Goal: Transaction & Acquisition: Download file/media

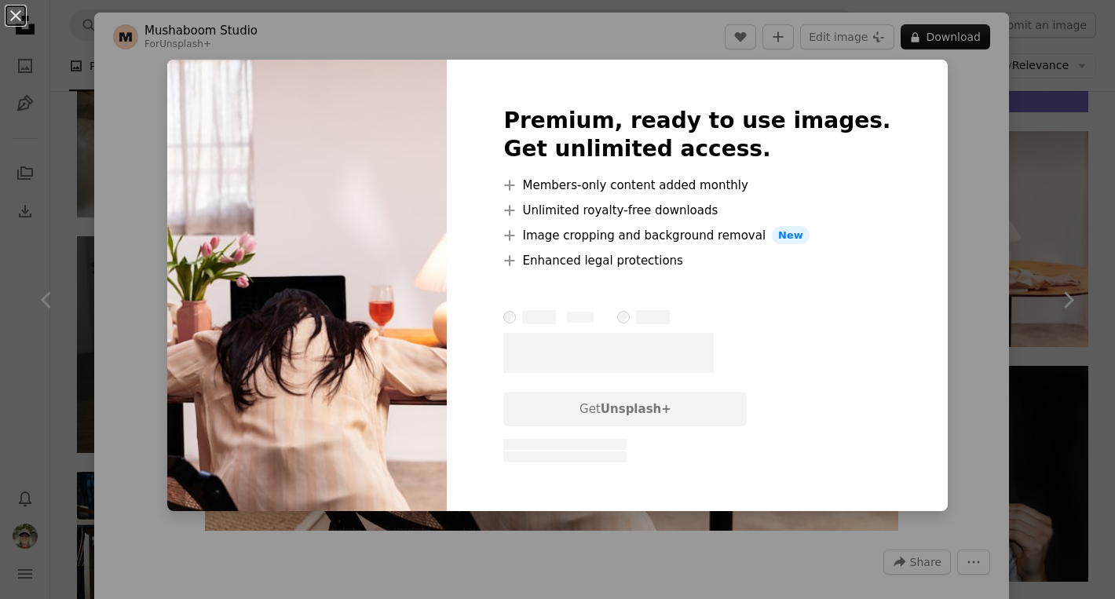
scroll to position [0, 424]
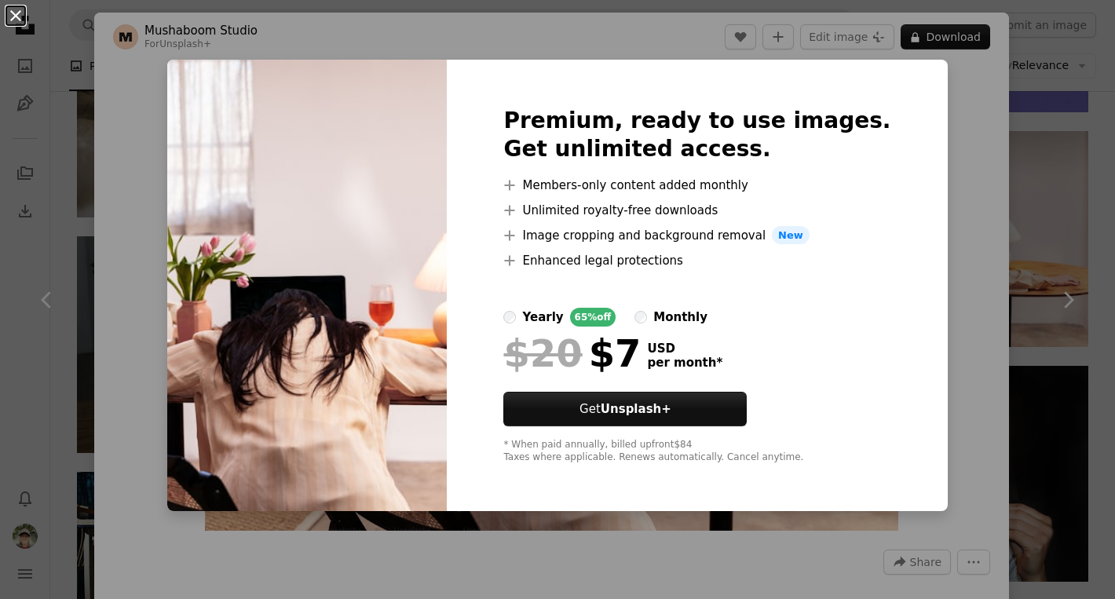
click at [20, 9] on button "An X shape" at bounding box center [15, 15] width 19 height 19
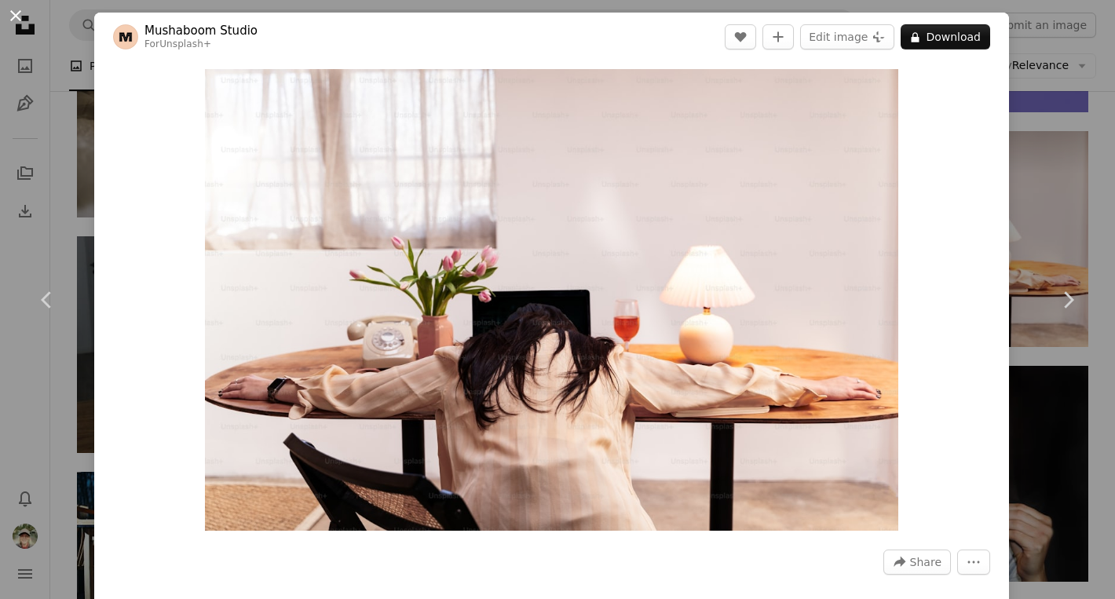
click at [9, 16] on button "An X shape" at bounding box center [15, 15] width 19 height 19
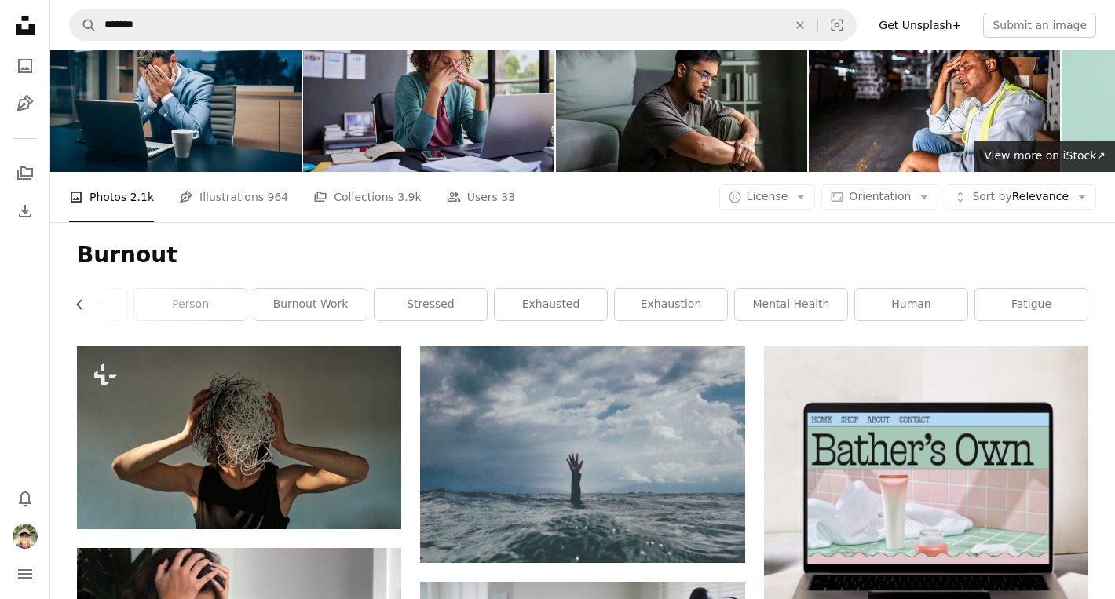
scroll to position [48, 0]
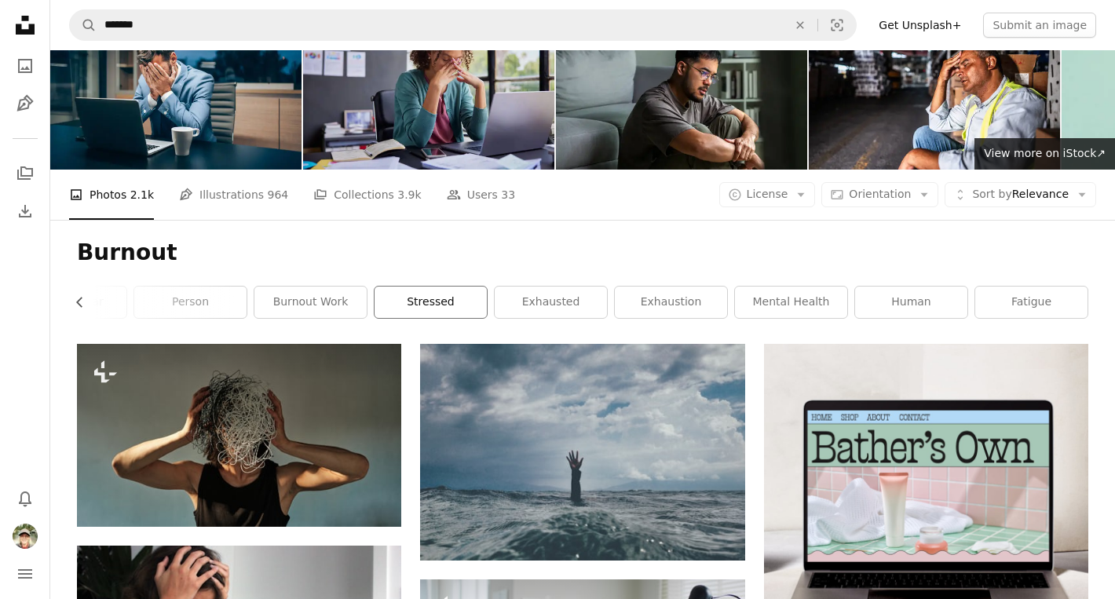
click at [451, 300] on link "stressed" at bounding box center [431, 302] width 112 height 31
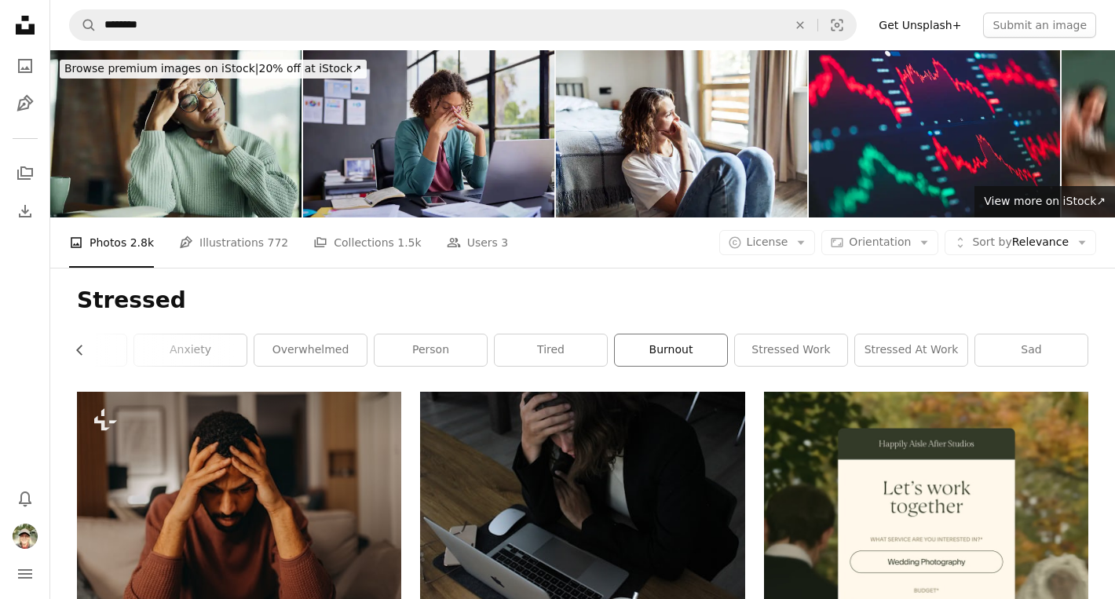
click at [695, 357] on link "burnout" at bounding box center [671, 349] width 112 height 31
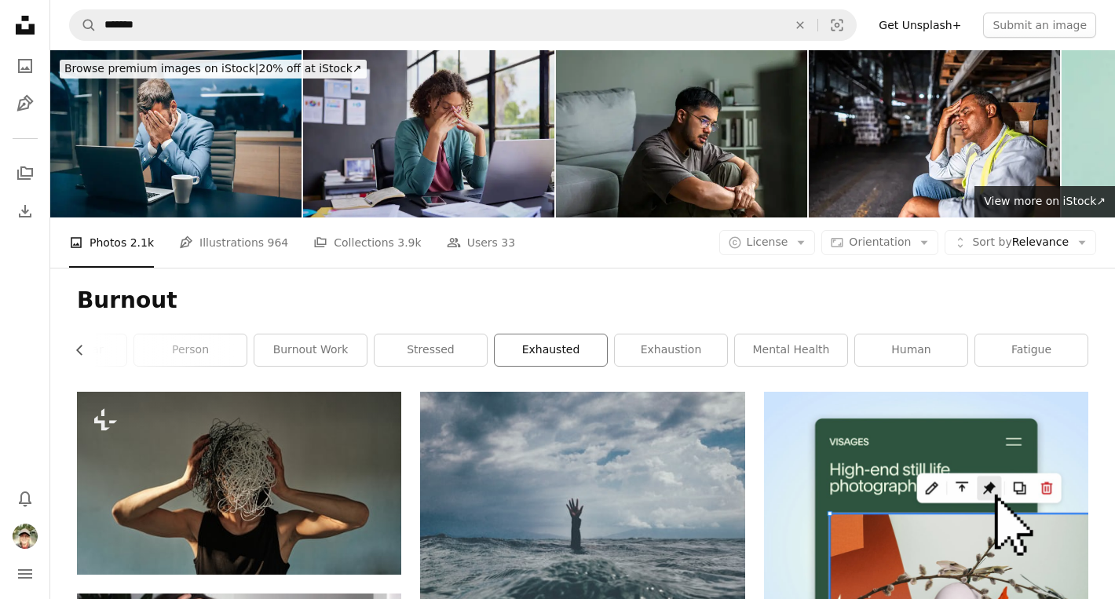
click at [543, 345] on link "exhausted" at bounding box center [551, 349] width 112 height 31
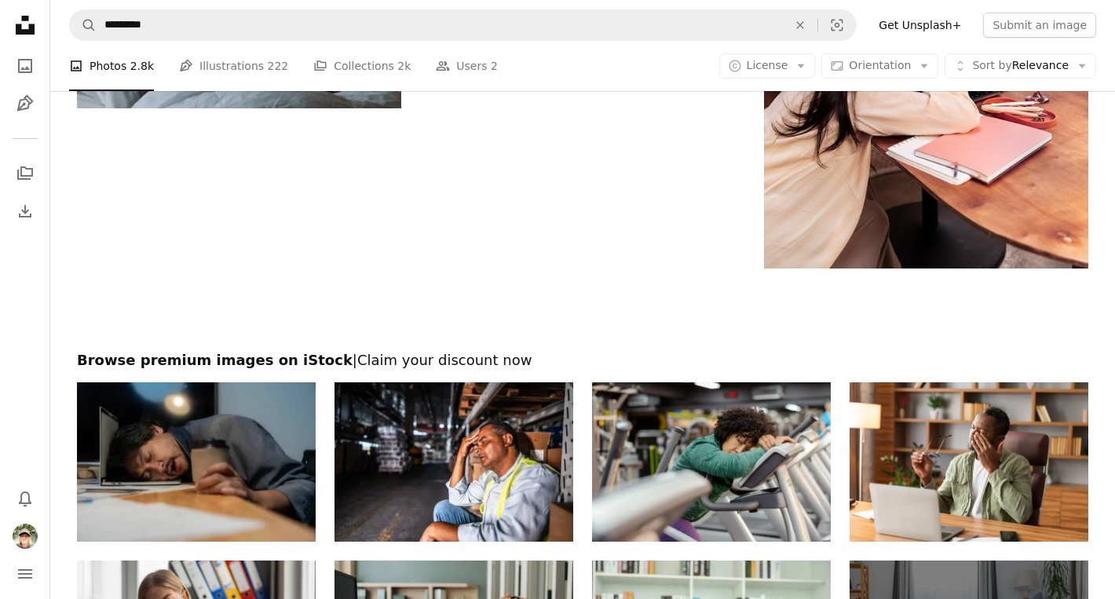
scroll to position [2699, 0]
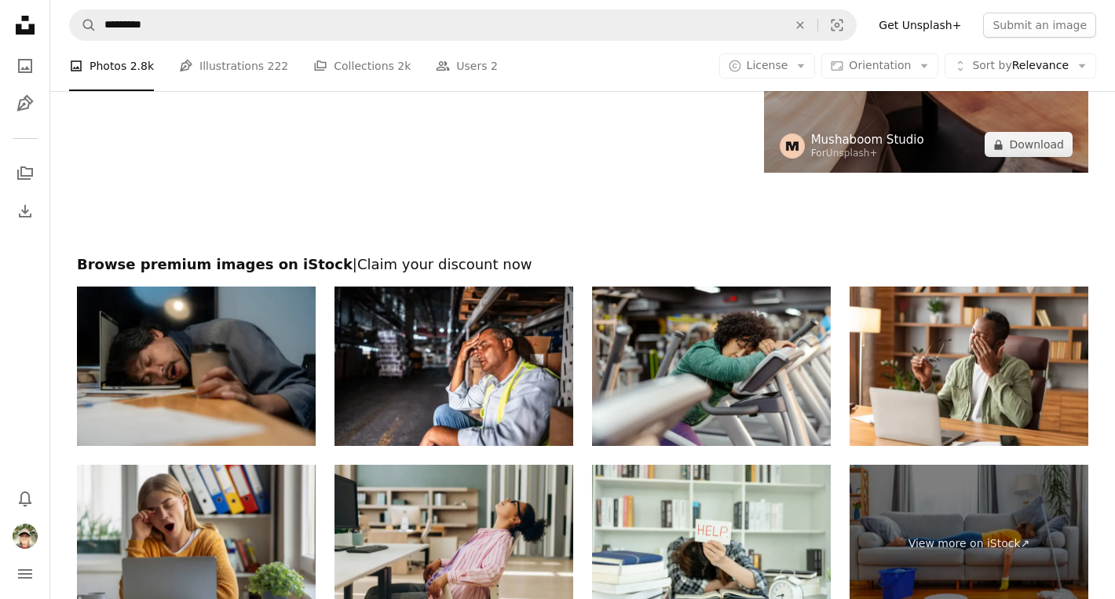
click at [902, 144] on link "Mushaboom Studio" at bounding box center [867, 140] width 113 height 16
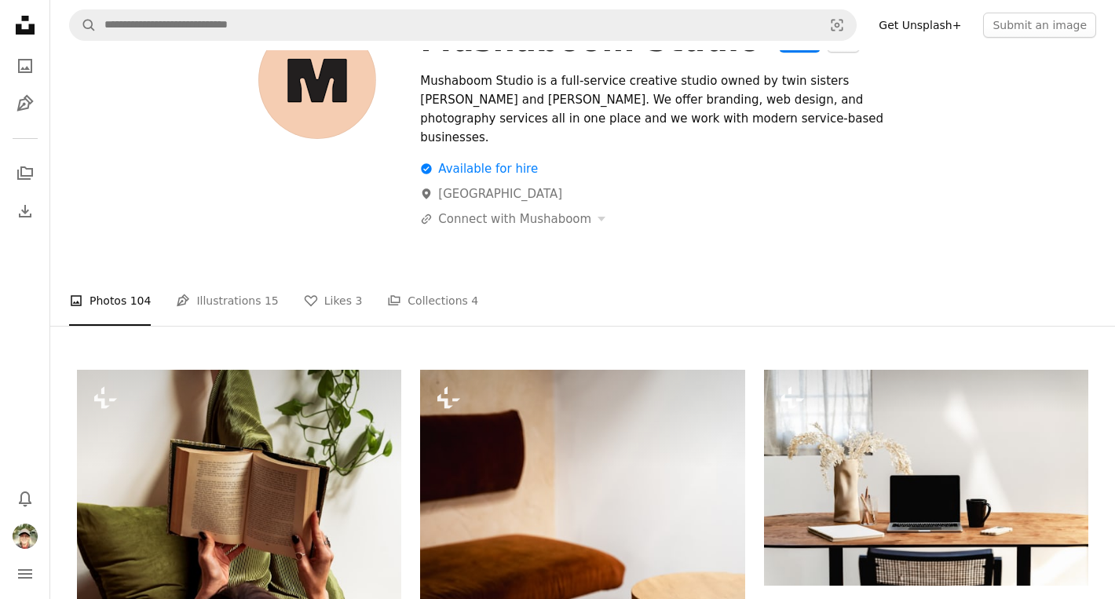
scroll to position [86, 0]
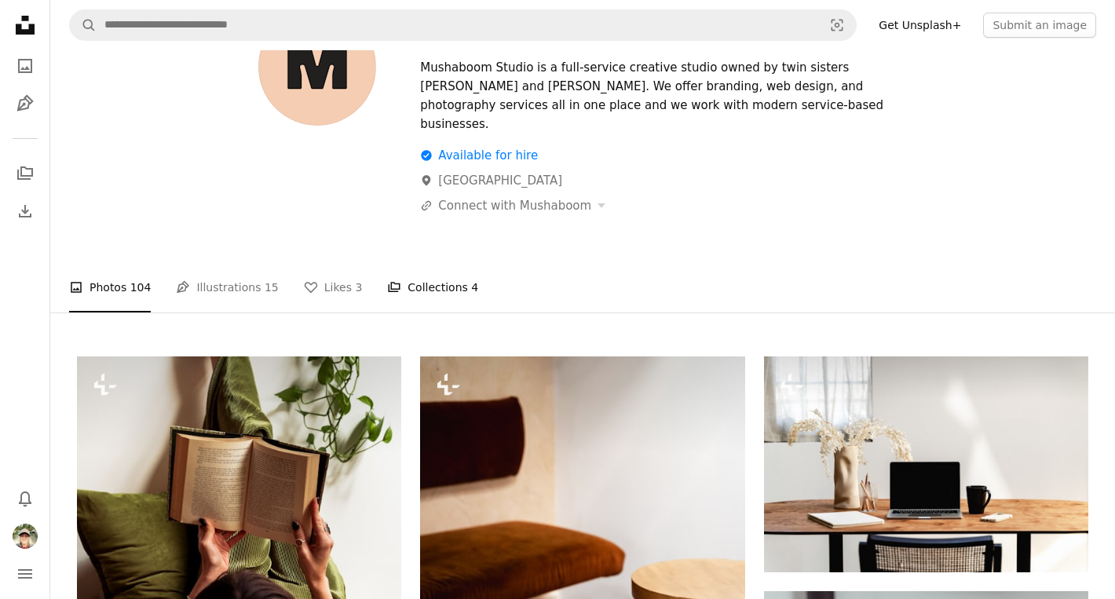
click at [443, 272] on link "A stack of folders Collections 4" at bounding box center [432, 287] width 91 height 50
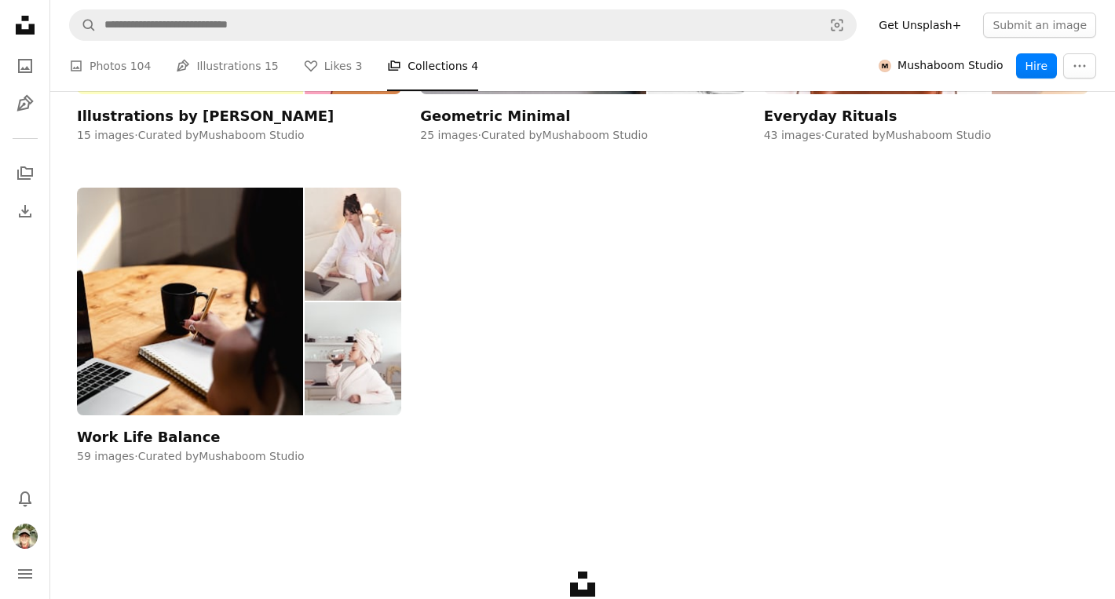
scroll to position [571, 0]
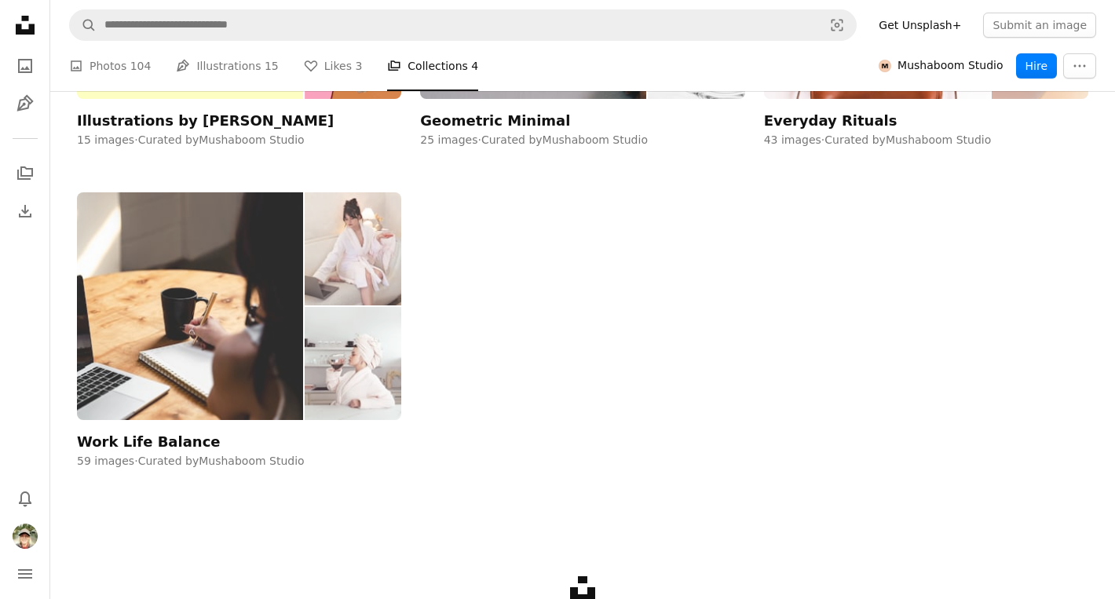
click at [181, 433] on div "Work Life Balance" at bounding box center [149, 442] width 144 height 19
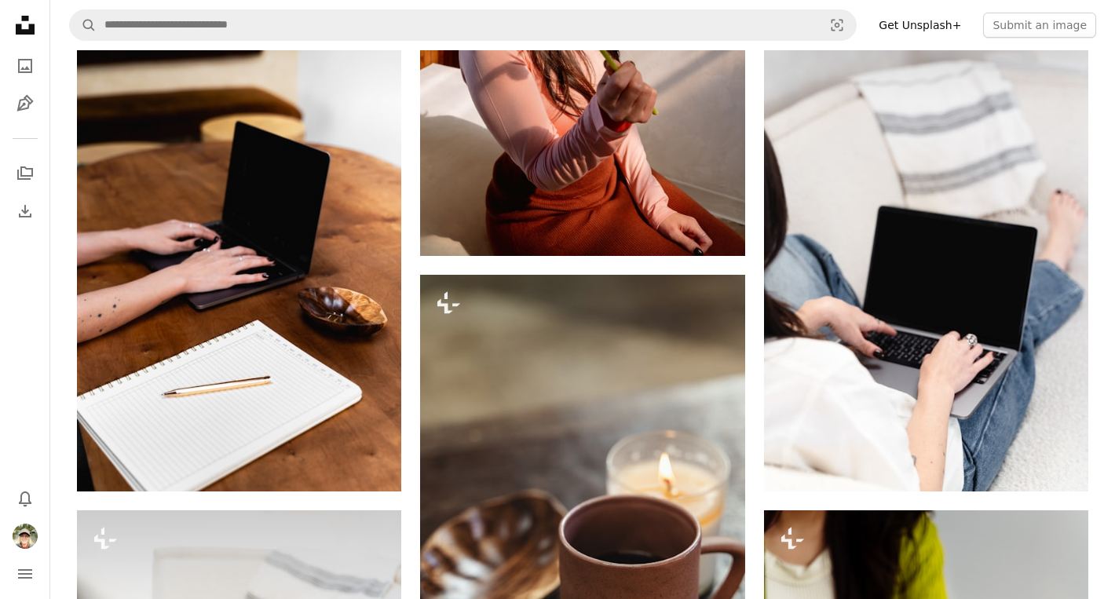
scroll to position [3844, 0]
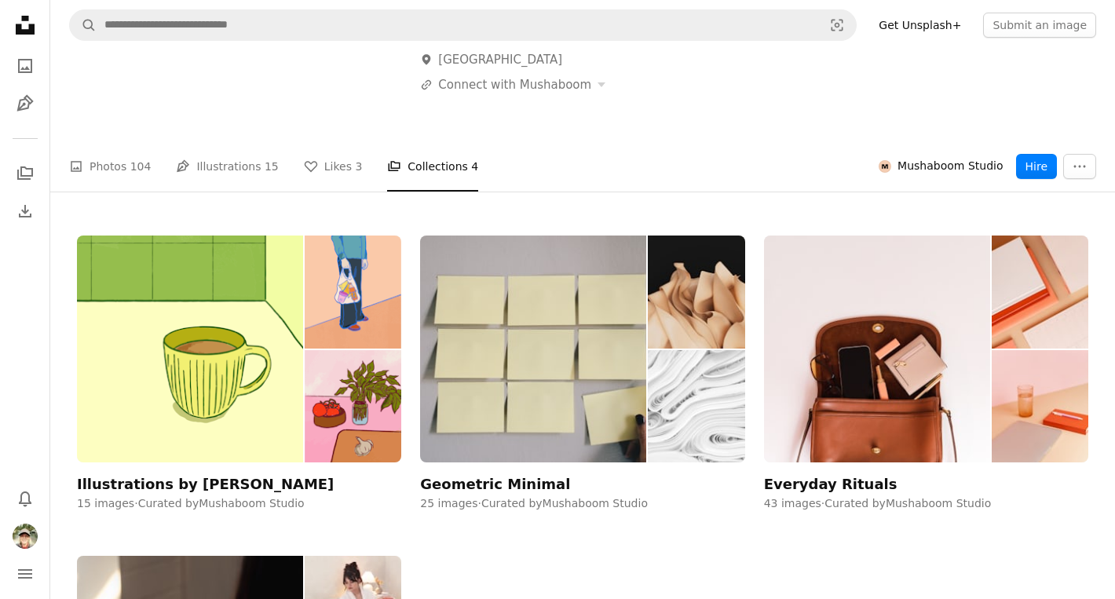
scroll to position [165, 0]
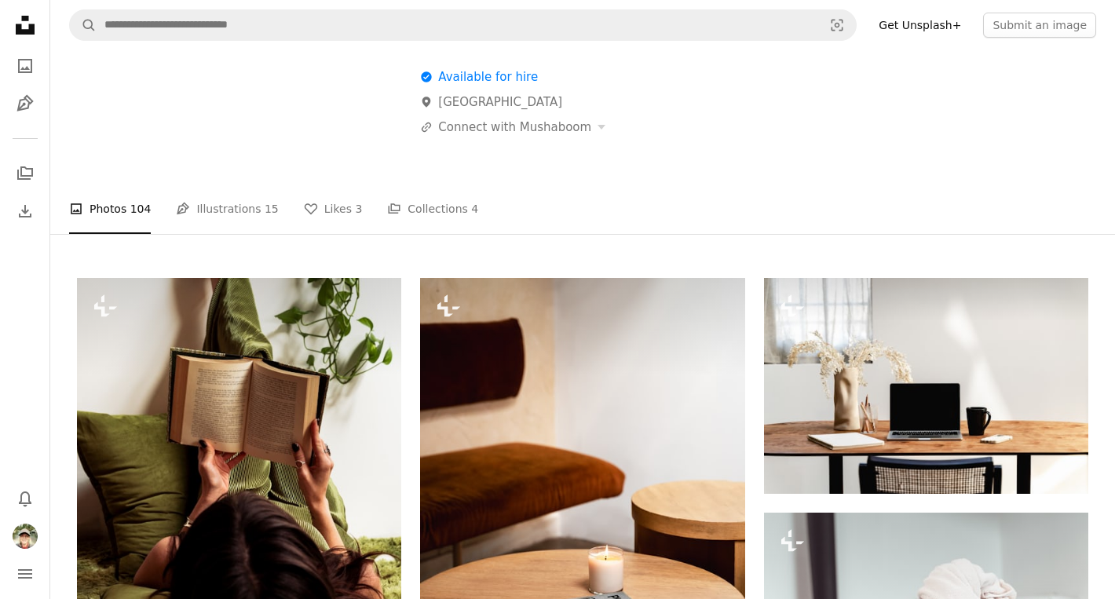
scroll to position [86, 0]
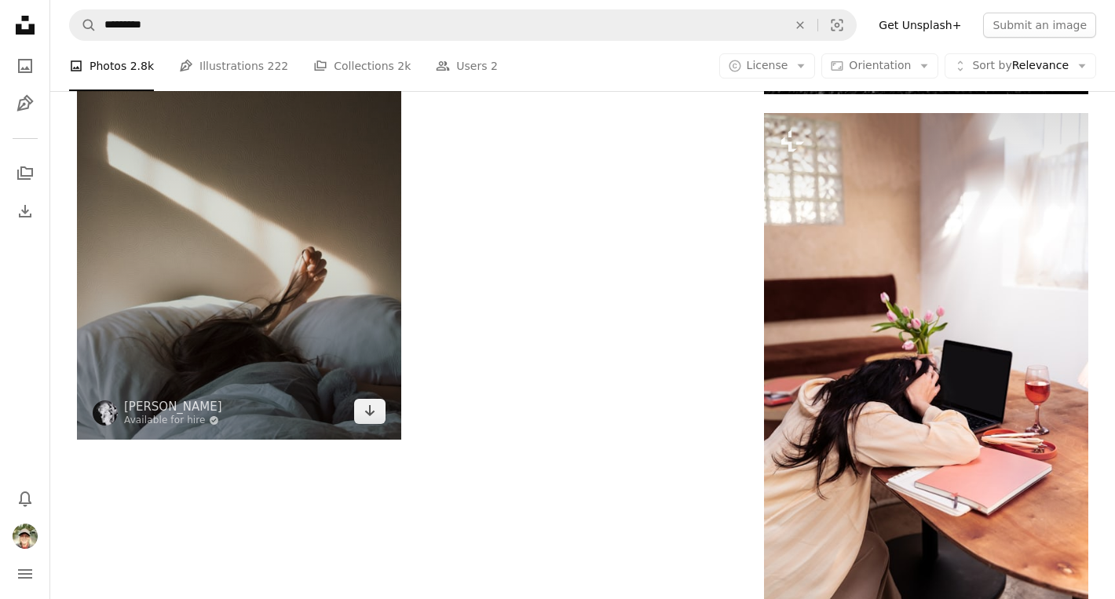
scroll to position [2245, 0]
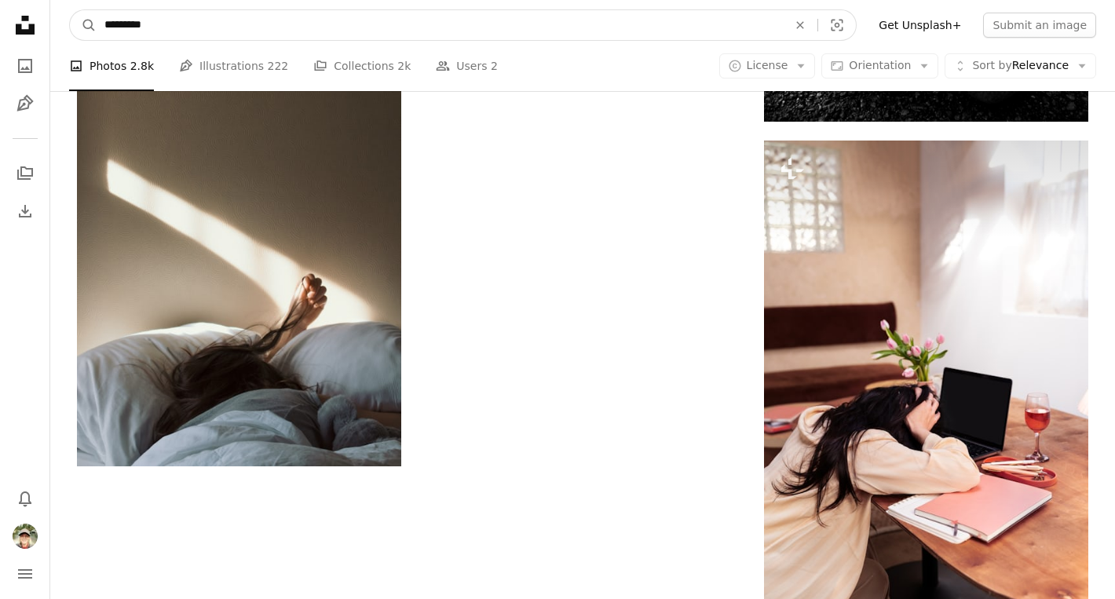
click at [302, 18] on input "*********" at bounding box center [440, 25] width 686 height 30
type input "**********"
click at [83, 25] on button "A magnifying glass" at bounding box center [83, 25] width 27 height 30
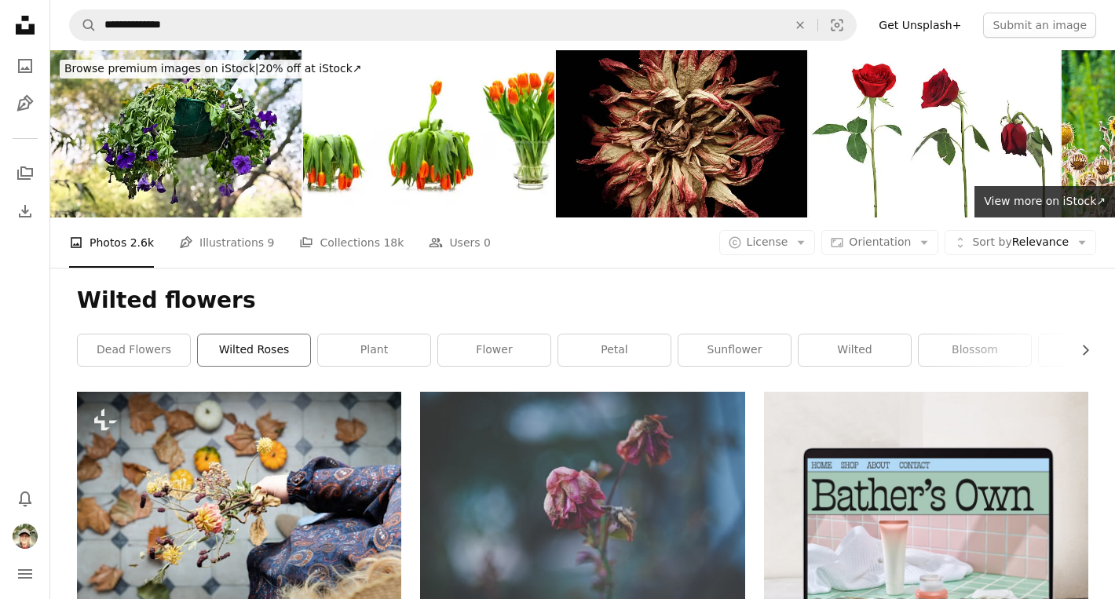
click at [240, 349] on link "wilted roses" at bounding box center [254, 349] width 112 height 31
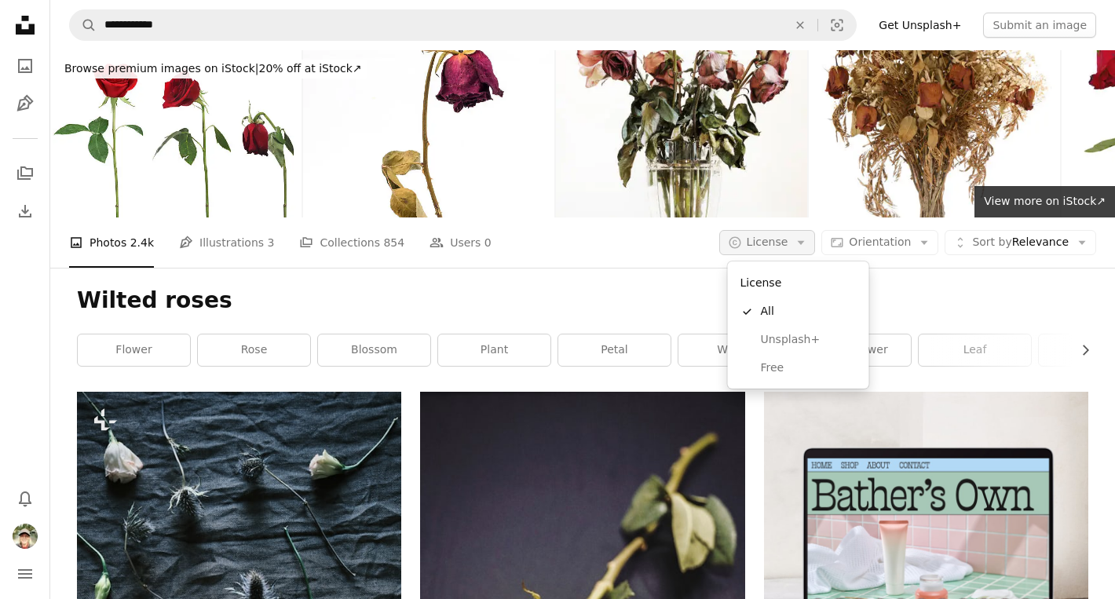
click at [797, 240] on button "A copyright icon © License Arrow down" at bounding box center [767, 242] width 97 height 25
click at [783, 370] on span "Free" at bounding box center [809, 368] width 96 height 16
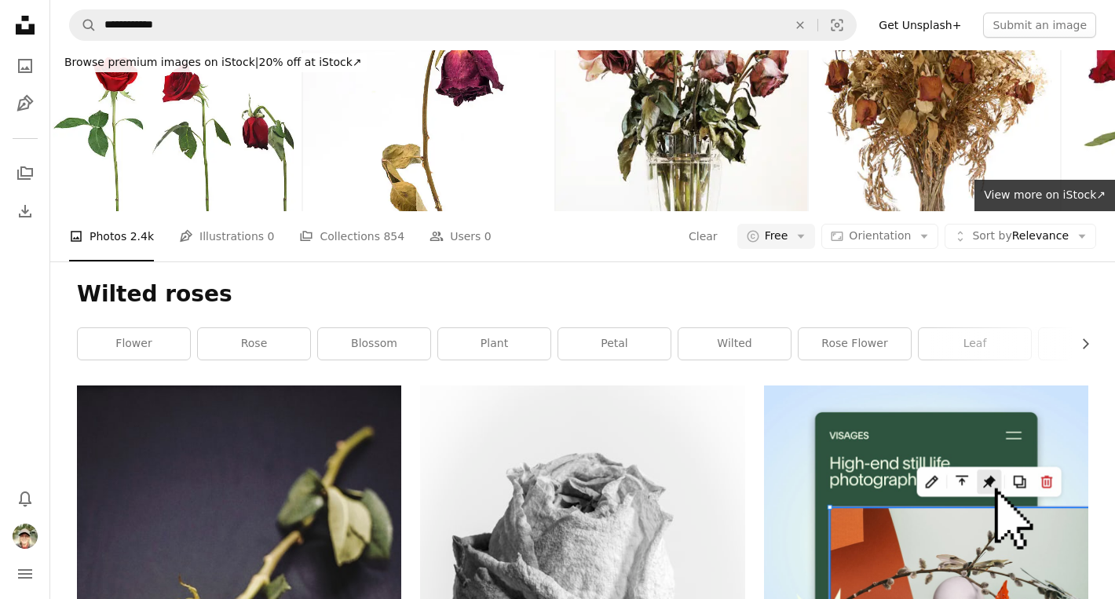
scroll to position [8, 0]
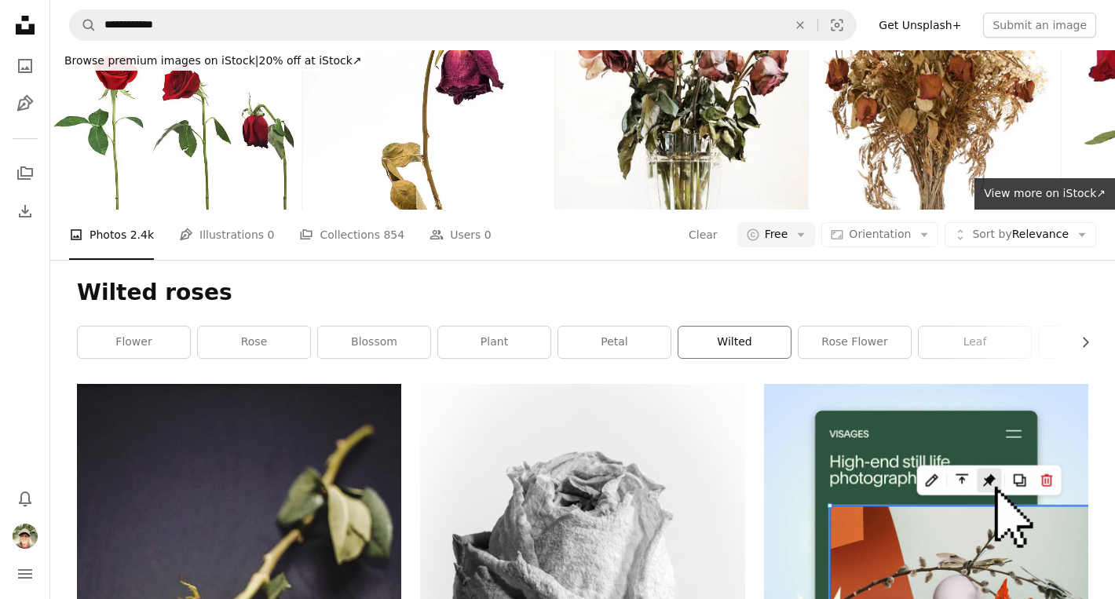
click at [736, 333] on link "wilted" at bounding box center [734, 342] width 112 height 31
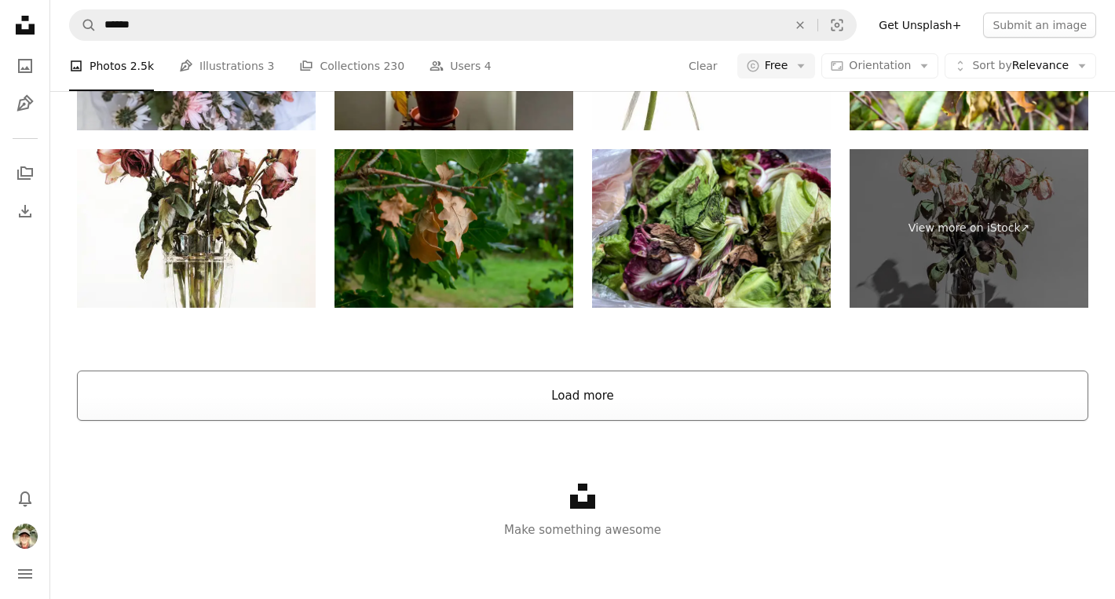
scroll to position [3130, 0]
click at [677, 422] on div "Unsplash logo Make something awesome" at bounding box center [582, 512] width 1065 height 181
click at [641, 401] on button "Load more" at bounding box center [582, 396] width 1011 height 50
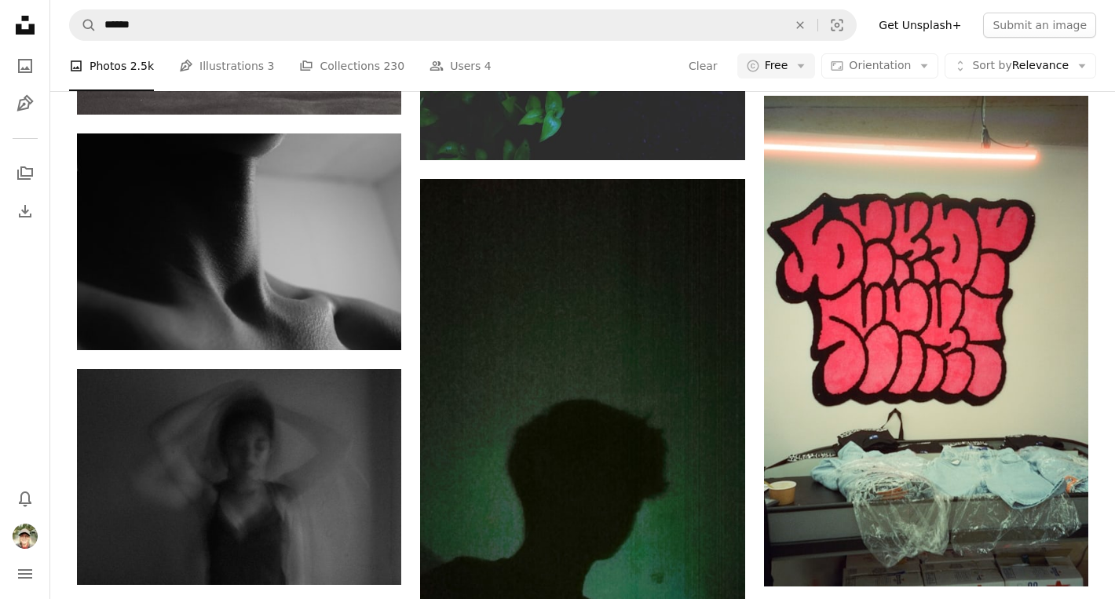
scroll to position [29488, 0]
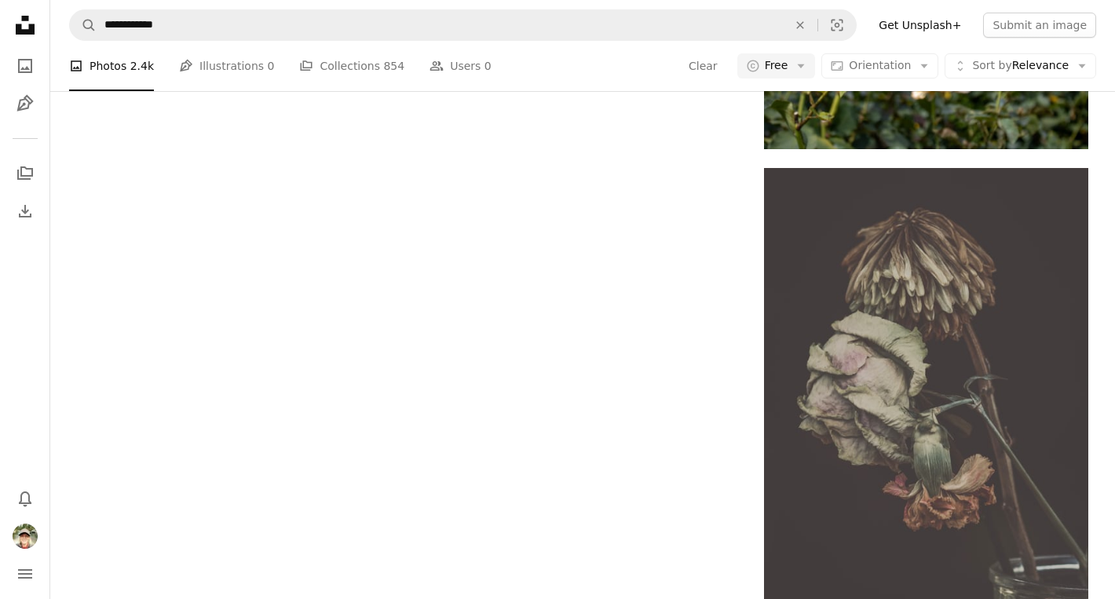
scroll to position [8, 0]
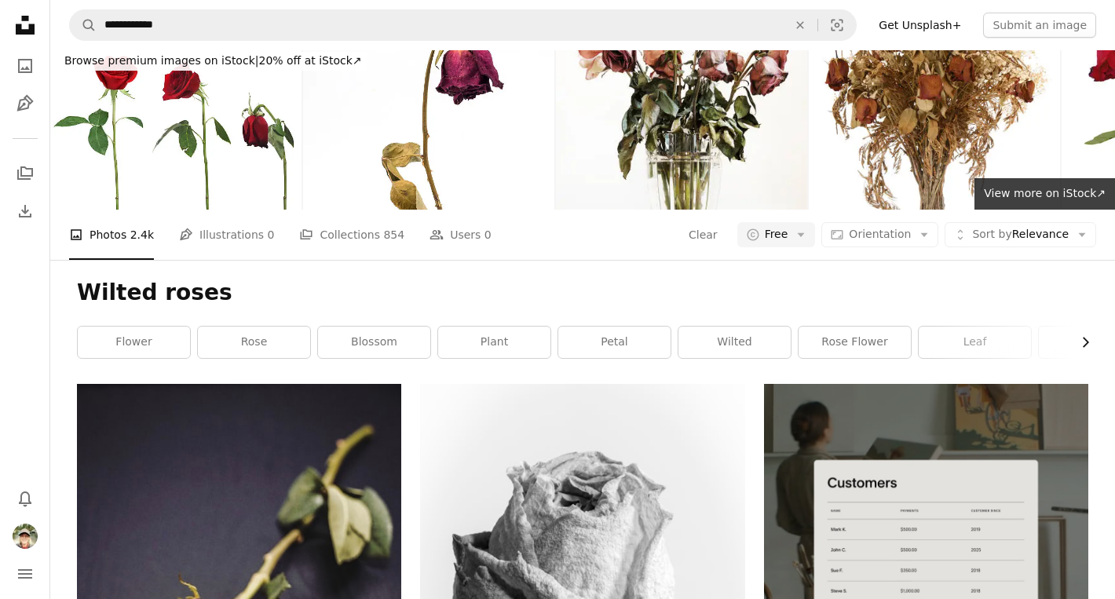
click at [1086, 344] on icon "button" at bounding box center [1086, 343] width 6 height 10
click at [883, 340] on link "wilting" at bounding box center [859, 342] width 112 height 31
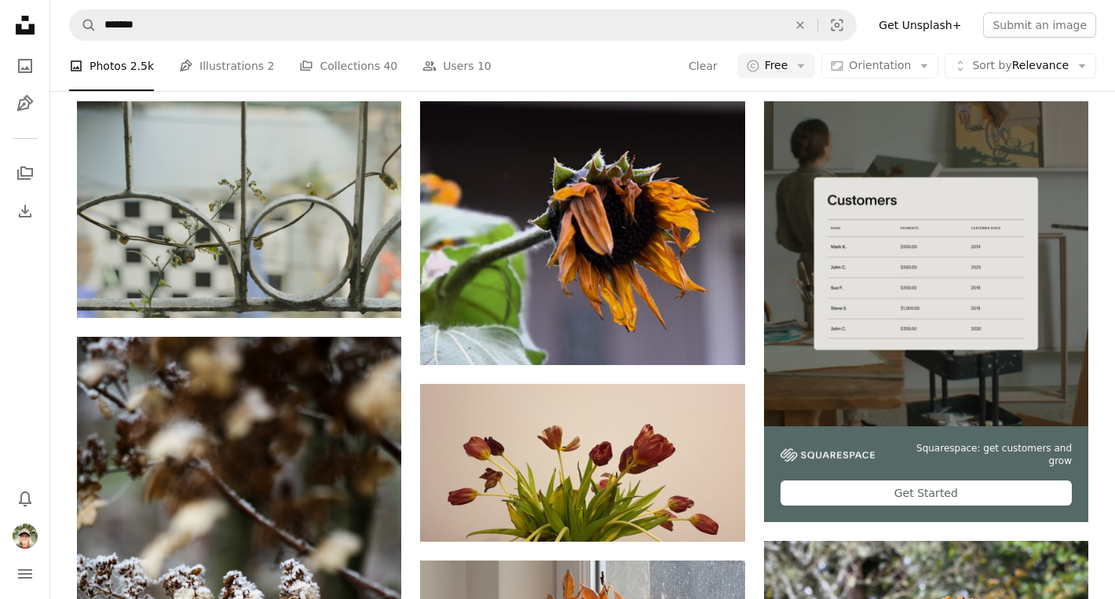
scroll to position [93, 0]
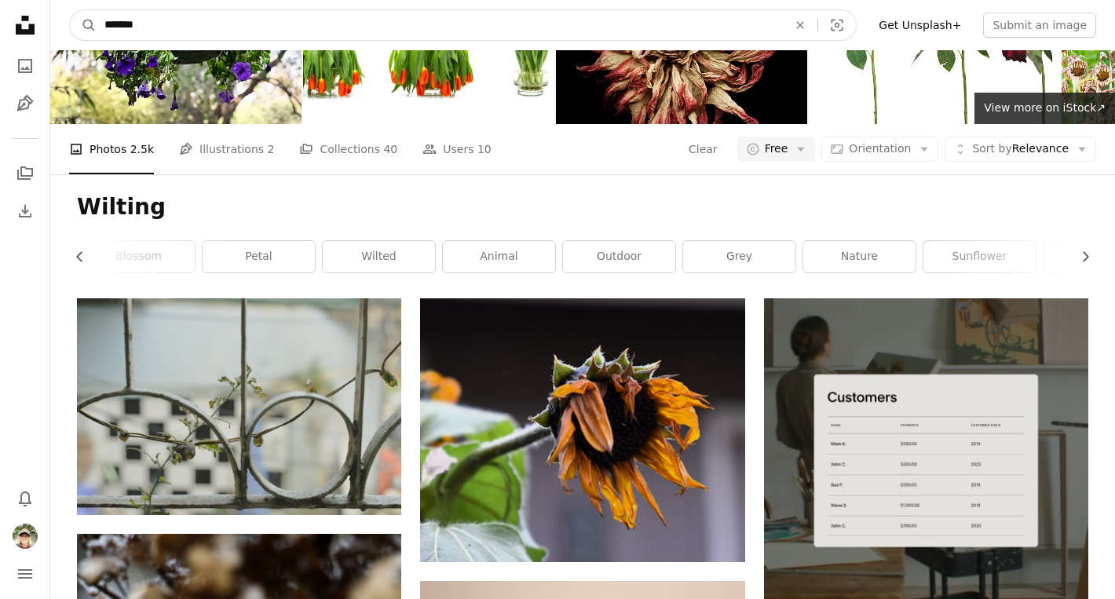
click at [404, 24] on input "*******" at bounding box center [440, 25] width 686 height 30
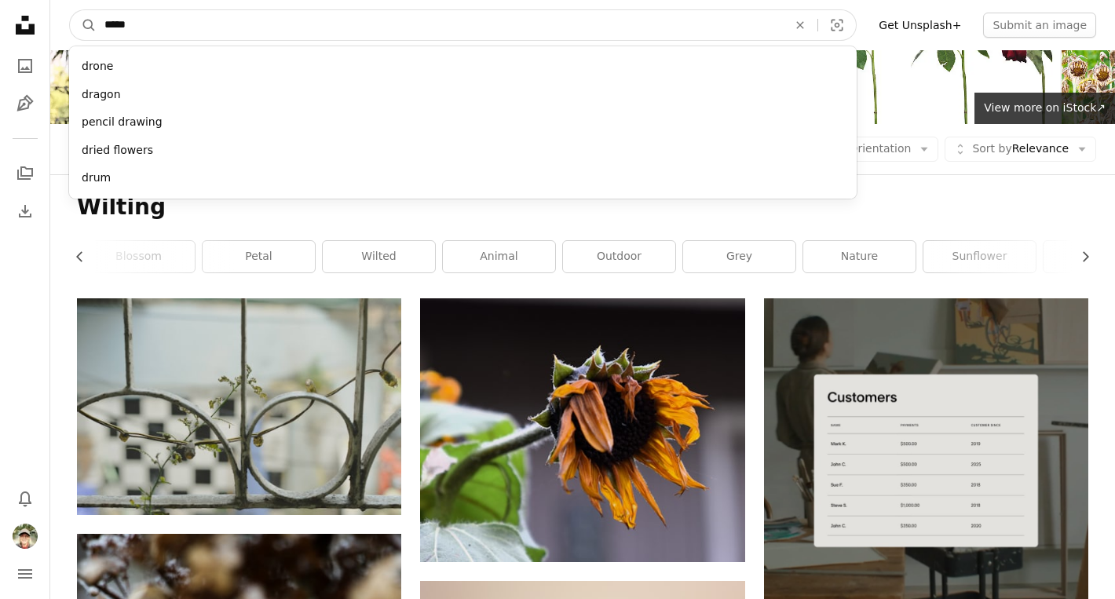
type input "******"
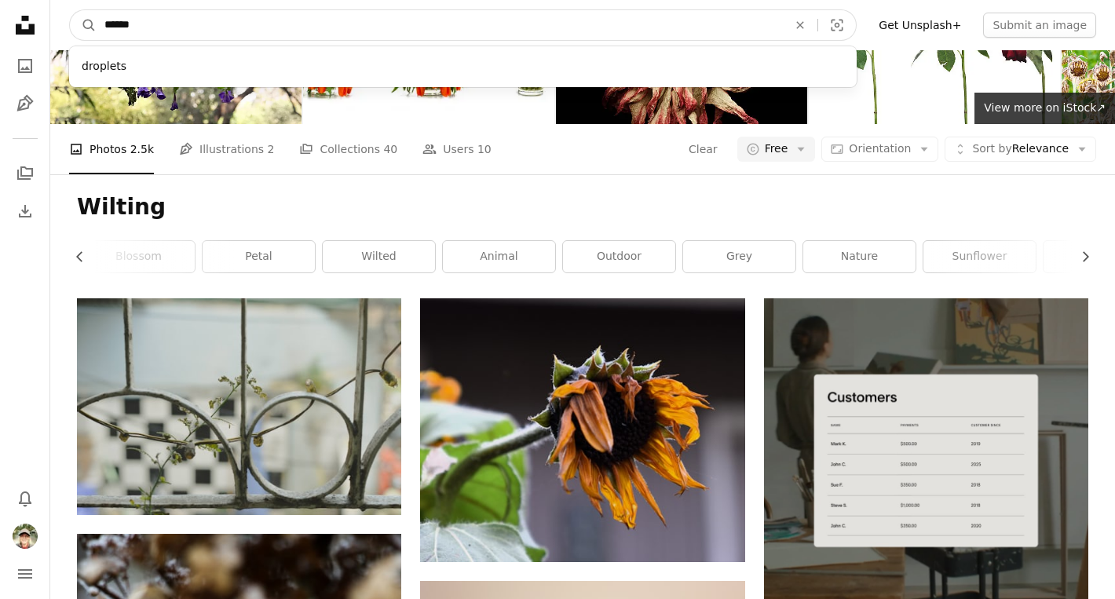
click at [83, 25] on button "A magnifying glass" at bounding box center [83, 25] width 27 height 30
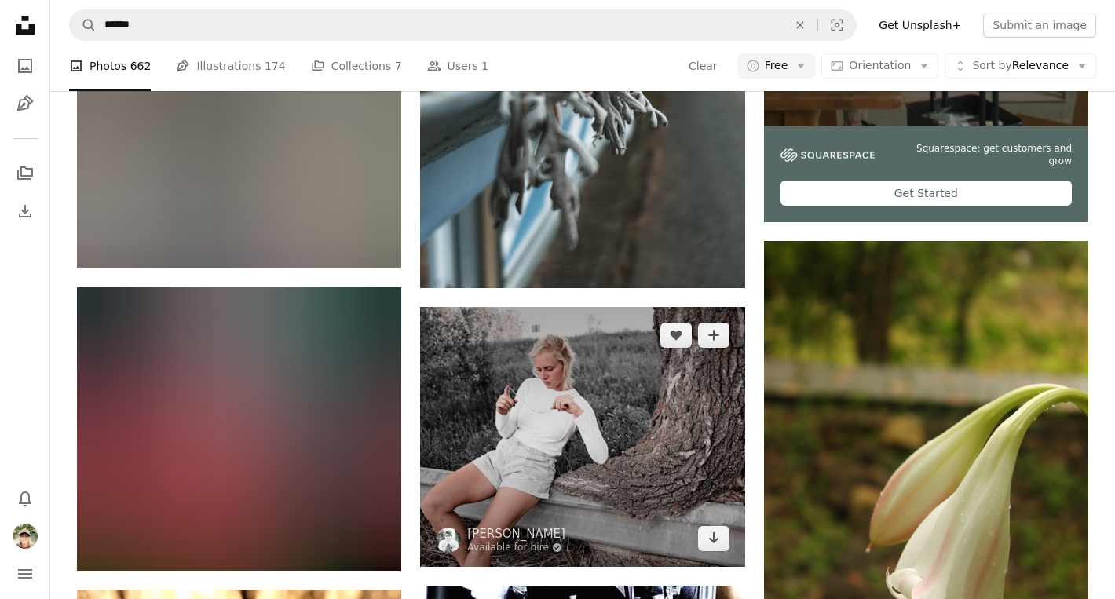
scroll to position [735, 1]
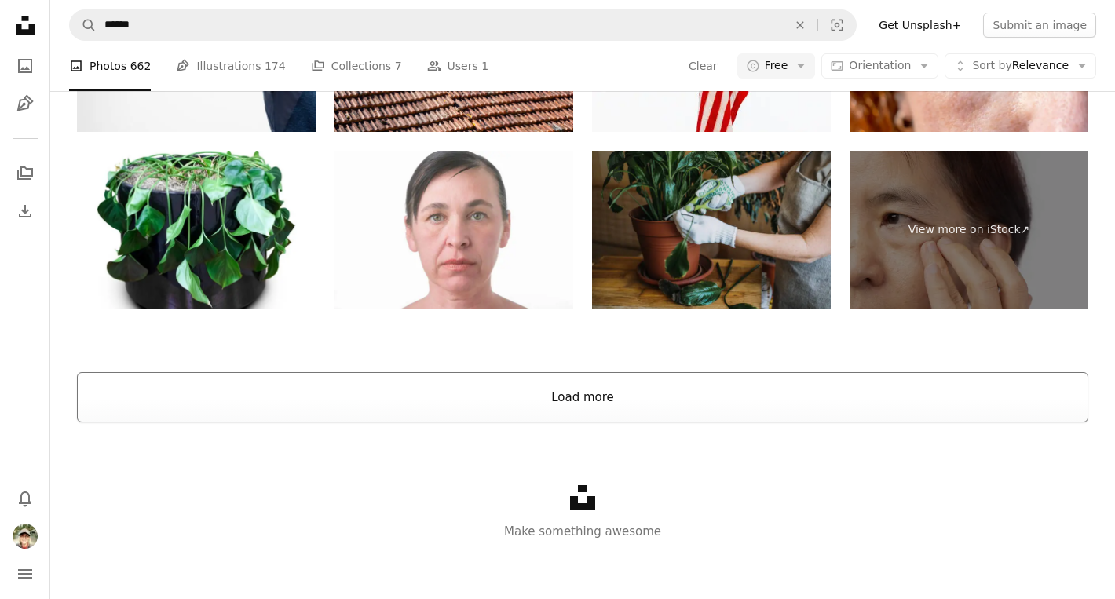
click at [554, 415] on button "Load more" at bounding box center [582, 397] width 1011 height 50
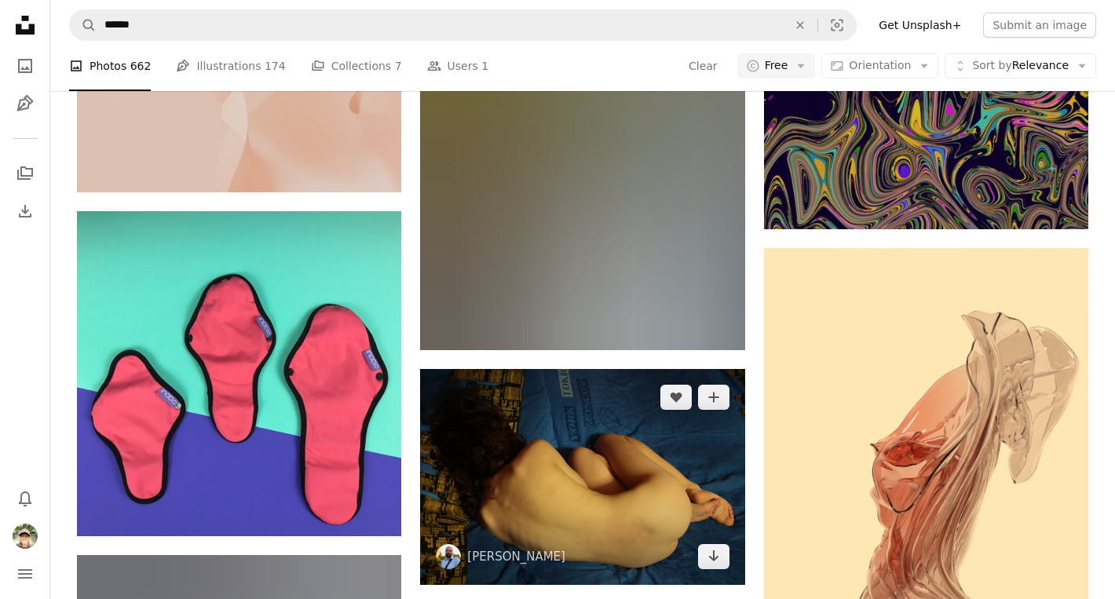
scroll to position [5613, 0]
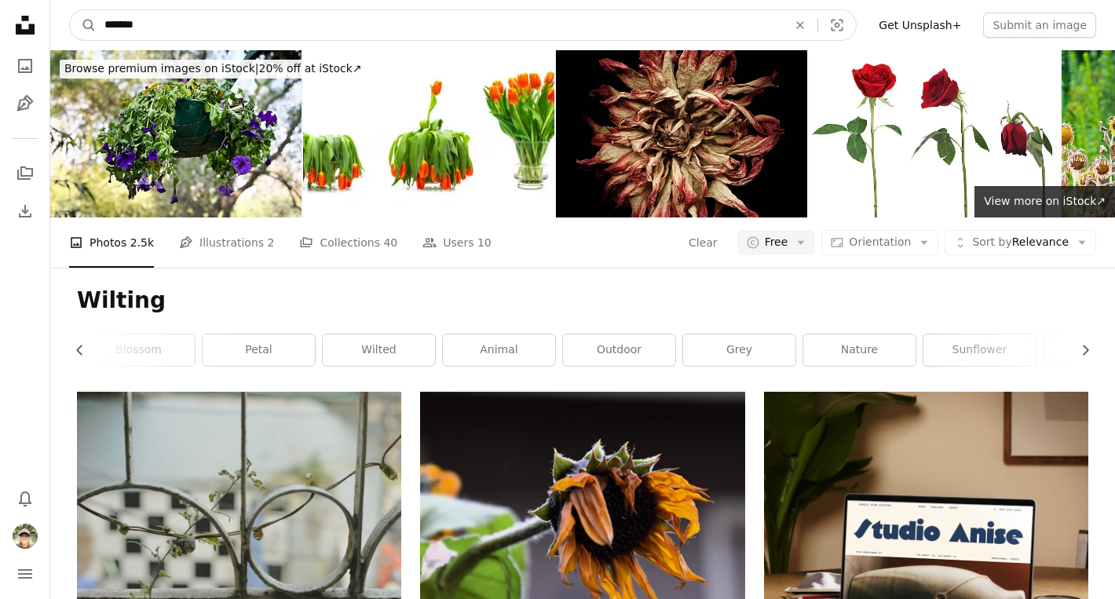
click at [408, 33] on input "*******" at bounding box center [440, 25] width 686 height 30
type input "*******"
click at [83, 25] on button "A magnifying glass" at bounding box center [83, 25] width 27 height 30
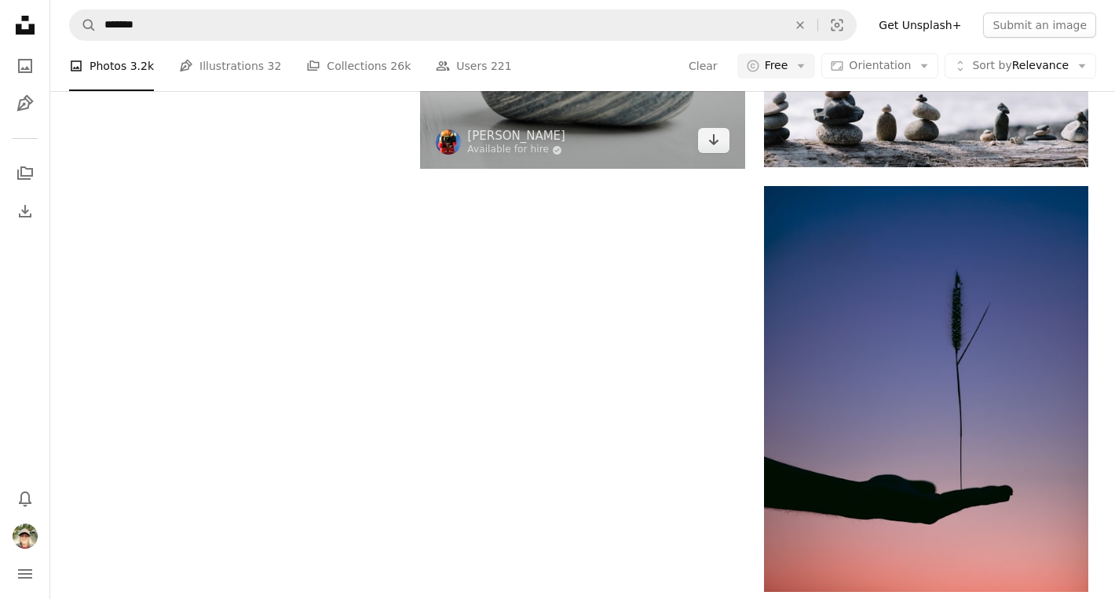
scroll to position [2556, 0]
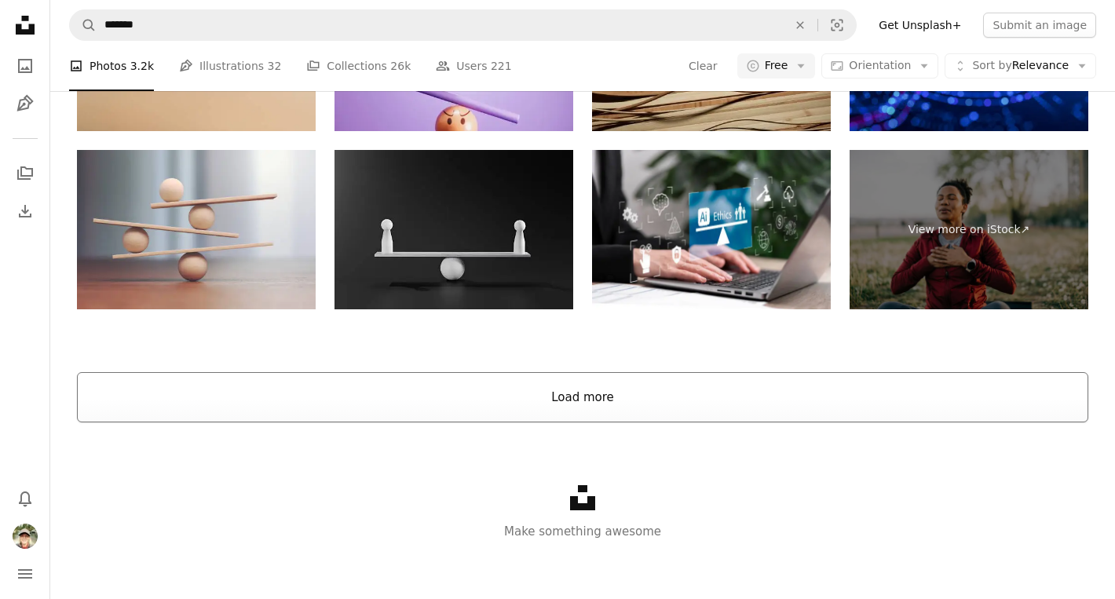
click at [681, 402] on button "Load more" at bounding box center [582, 397] width 1011 height 50
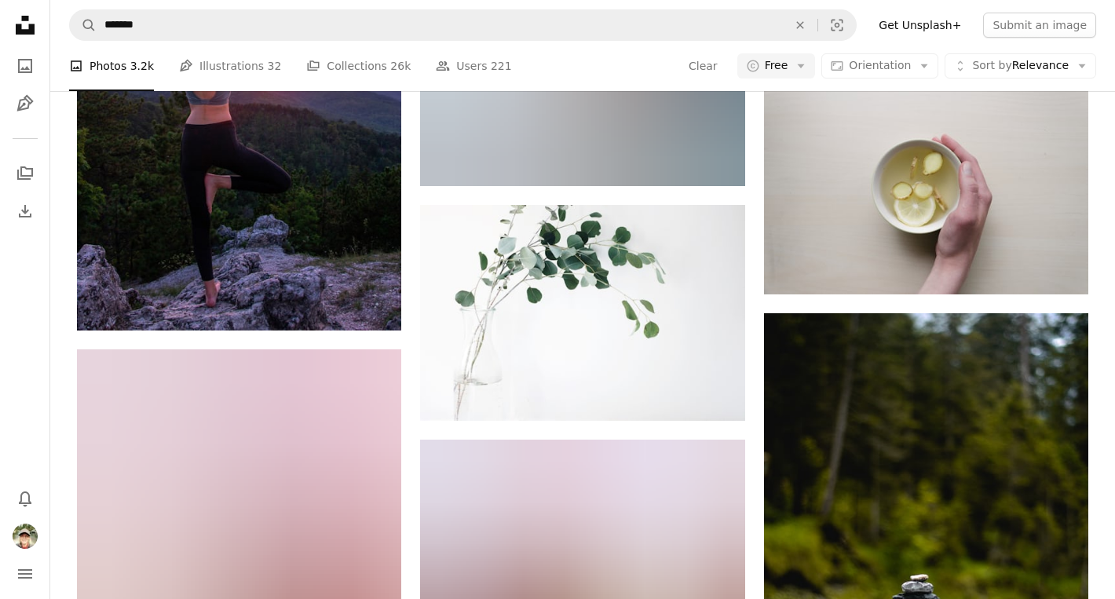
scroll to position [16872, 0]
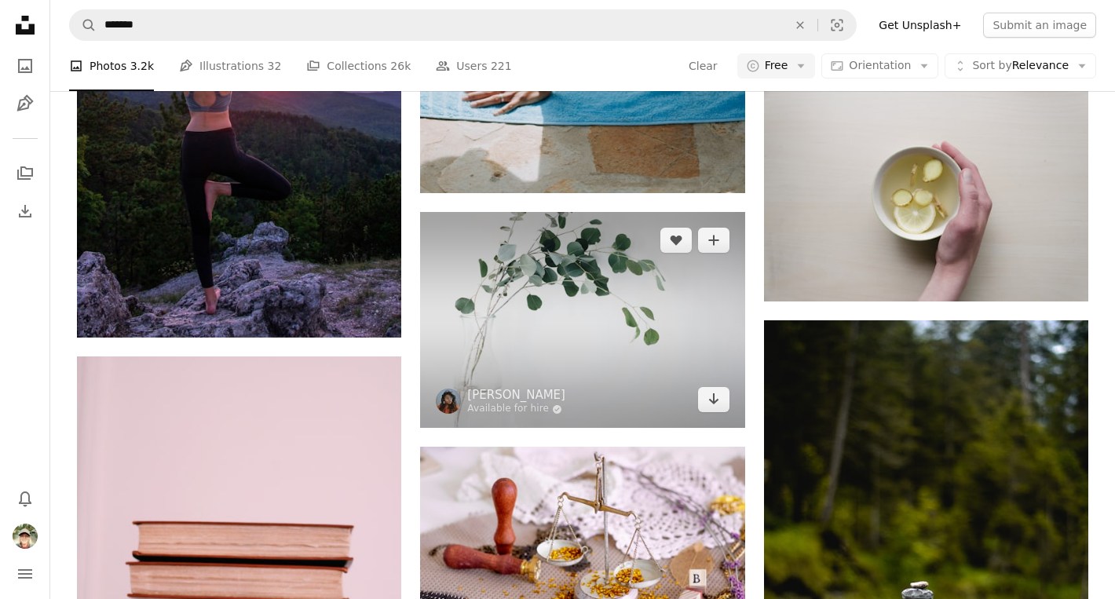
click at [577, 387] on img at bounding box center [582, 320] width 324 height 216
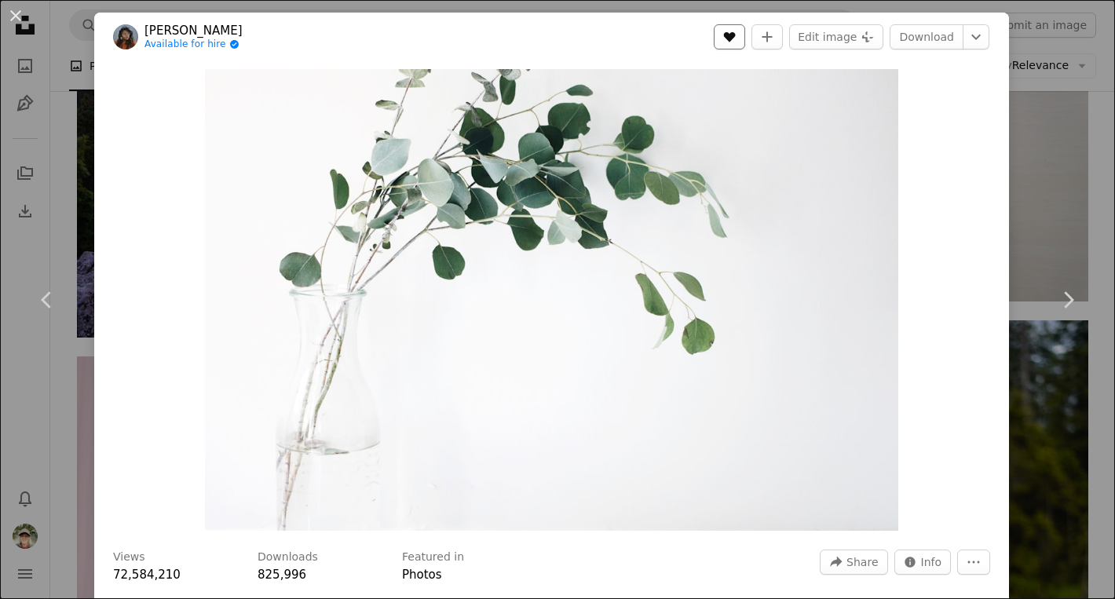
click at [745, 40] on button "A heart" at bounding box center [729, 36] width 31 height 25
click at [957, 34] on link "Download" at bounding box center [927, 36] width 74 height 25
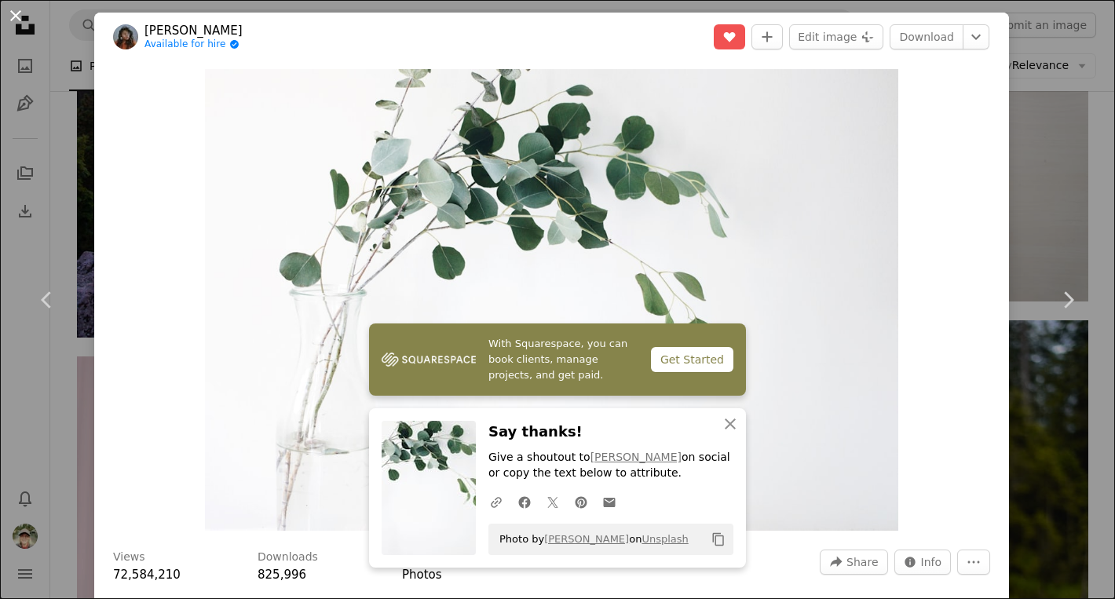
click at [17, 13] on button "An X shape" at bounding box center [15, 15] width 19 height 19
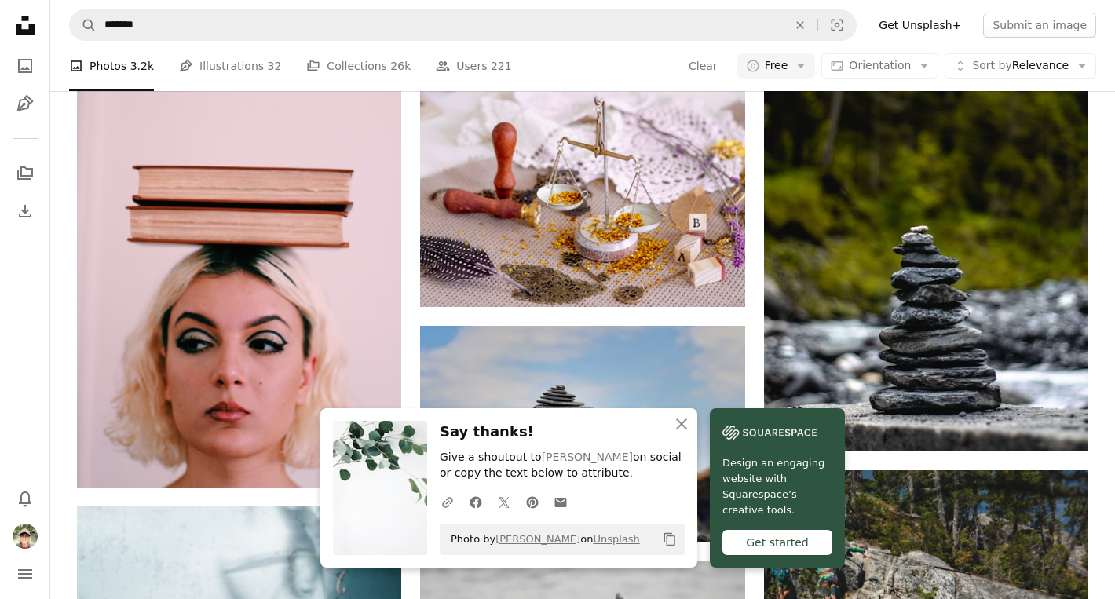
scroll to position [17268, 0]
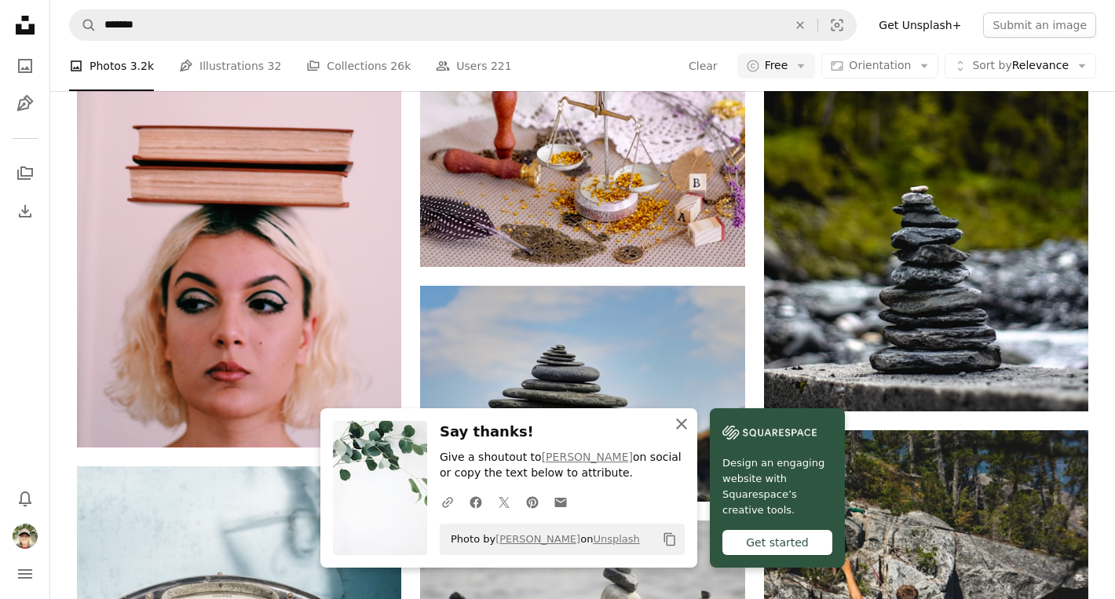
click at [682, 419] on icon "An X shape" at bounding box center [681, 424] width 19 height 19
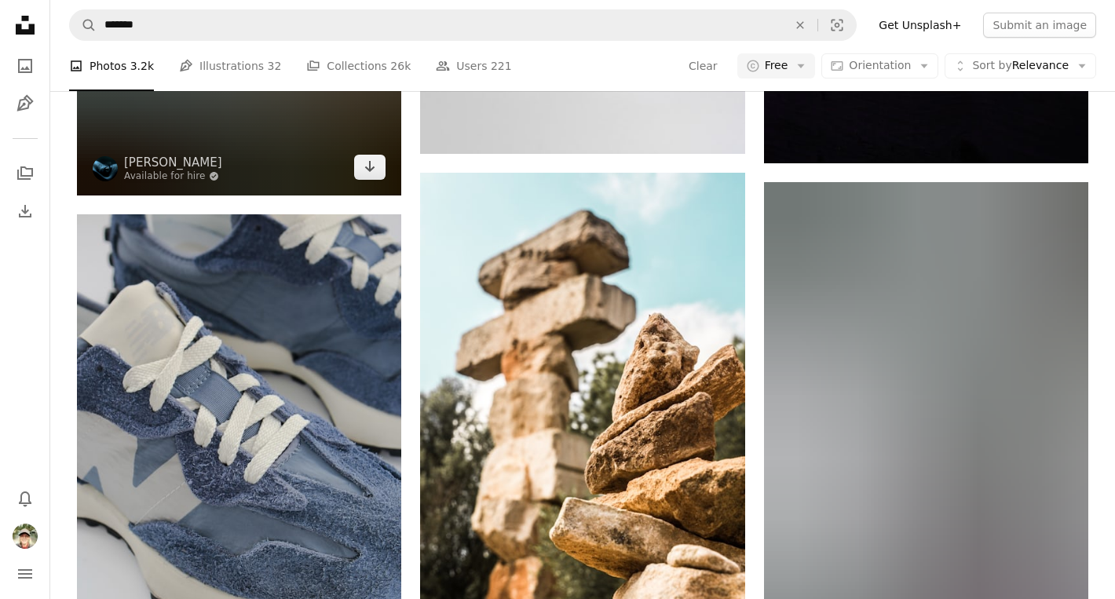
scroll to position [23765, 0]
